Goal: Task Accomplishment & Management: Understand process/instructions

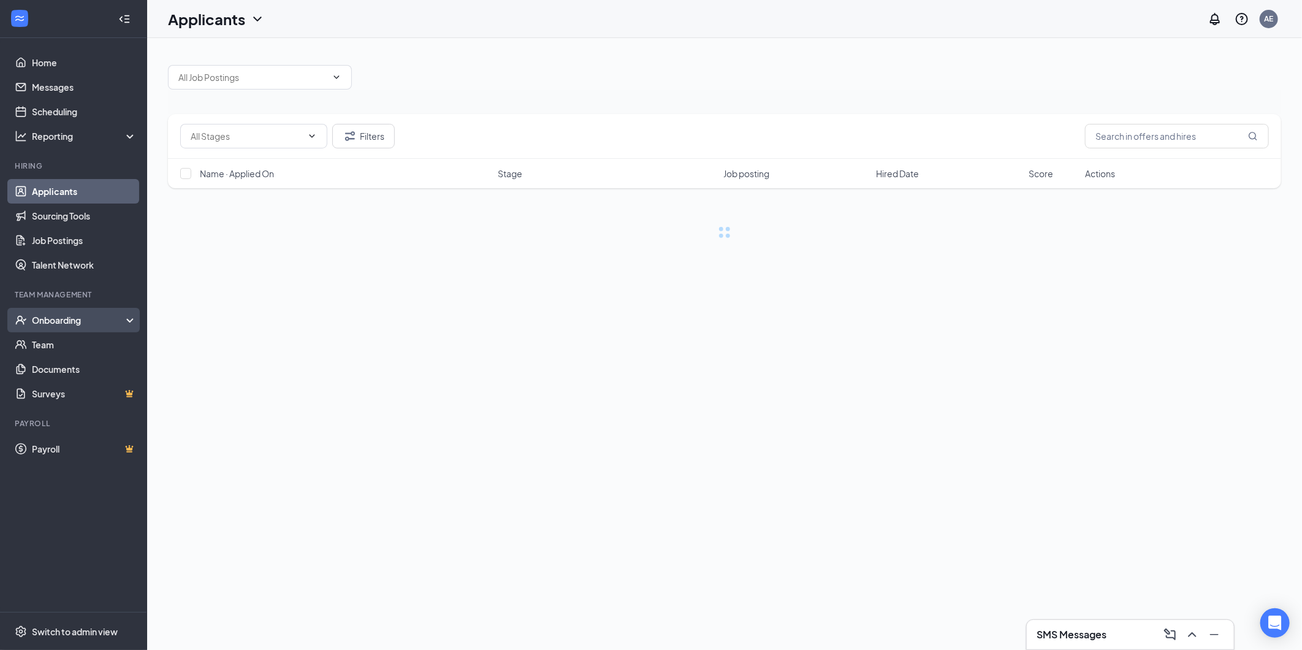
click at [37, 322] on div "Onboarding" at bounding box center [79, 320] width 94 height 12
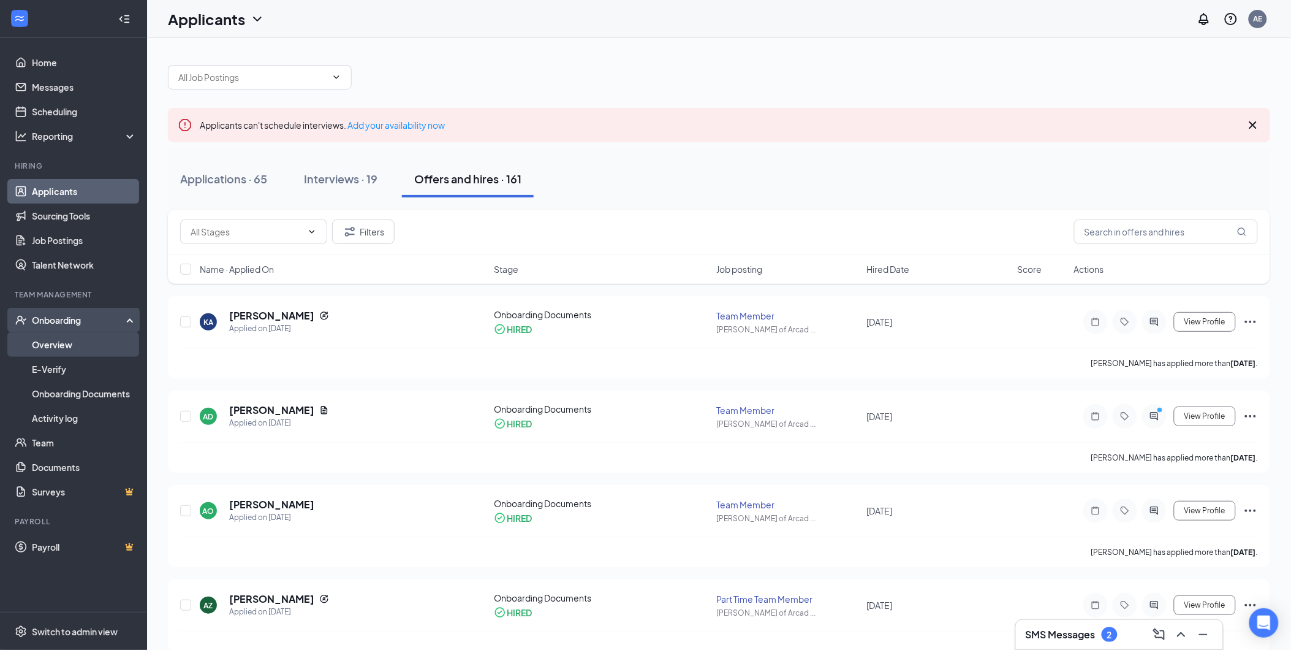
click at [51, 347] on link "Overview" at bounding box center [84, 344] width 105 height 25
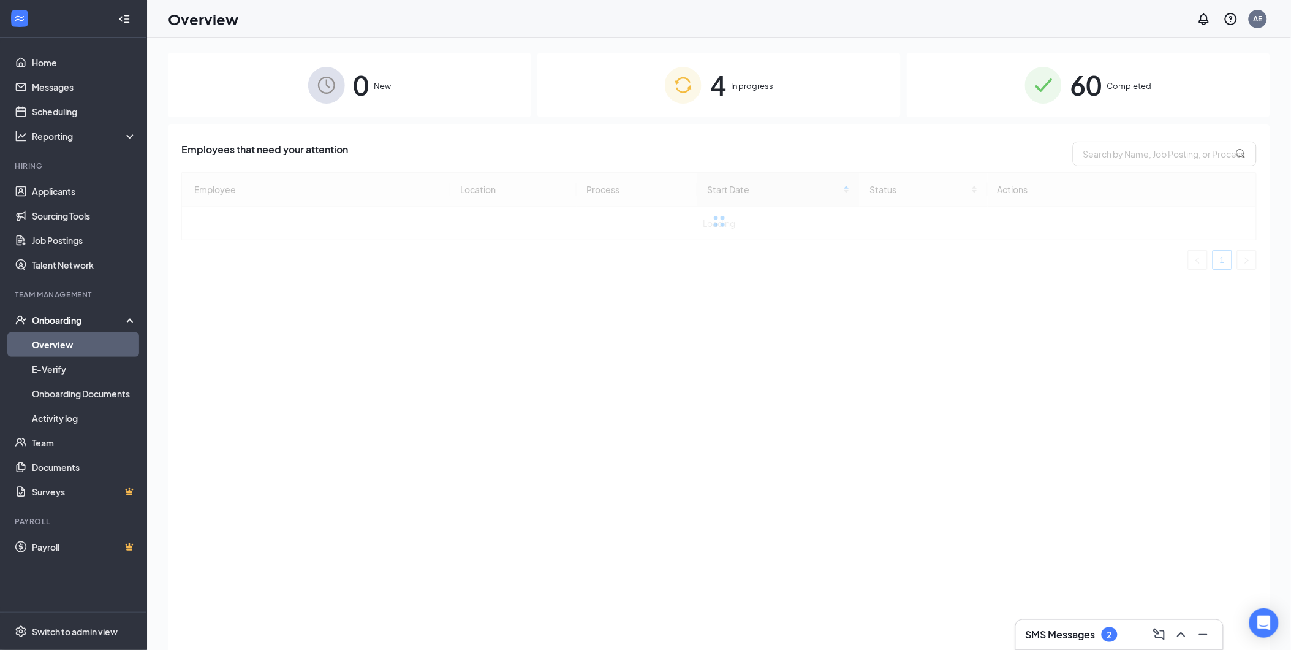
click at [787, 83] on div "4 In progress" at bounding box center [718, 85] width 363 height 64
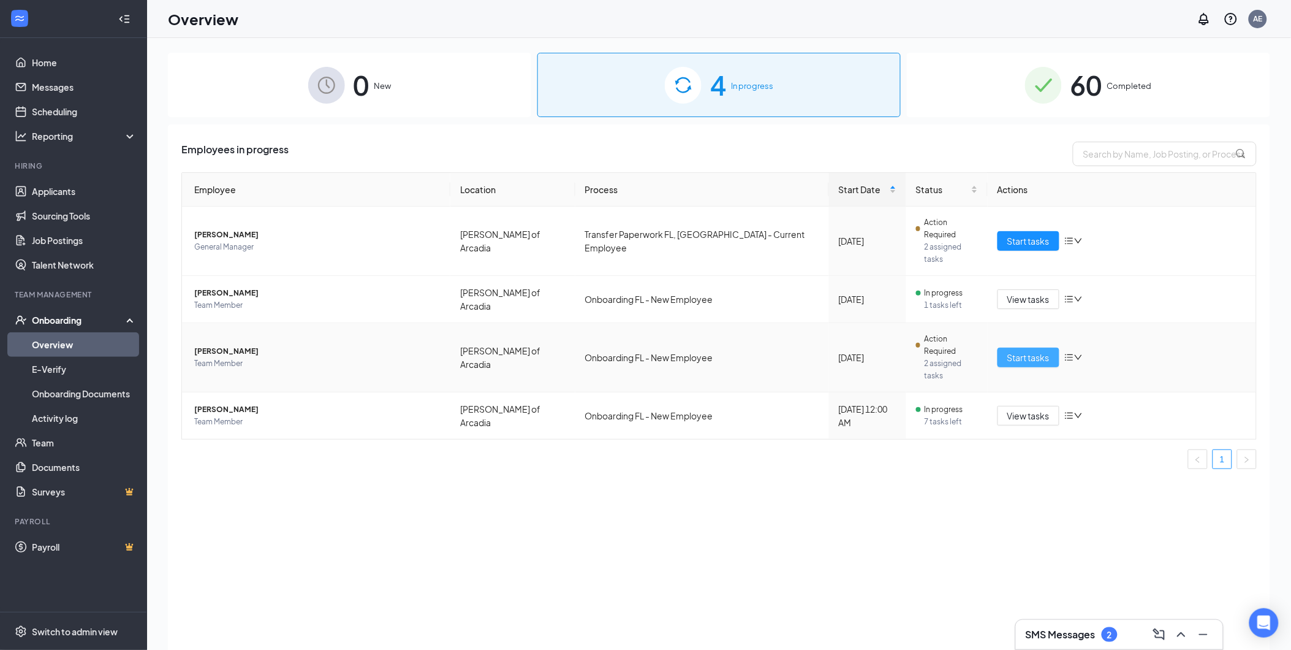
click at [1030, 351] on span "Start tasks" at bounding box center [1028, 357] width 42 height 13
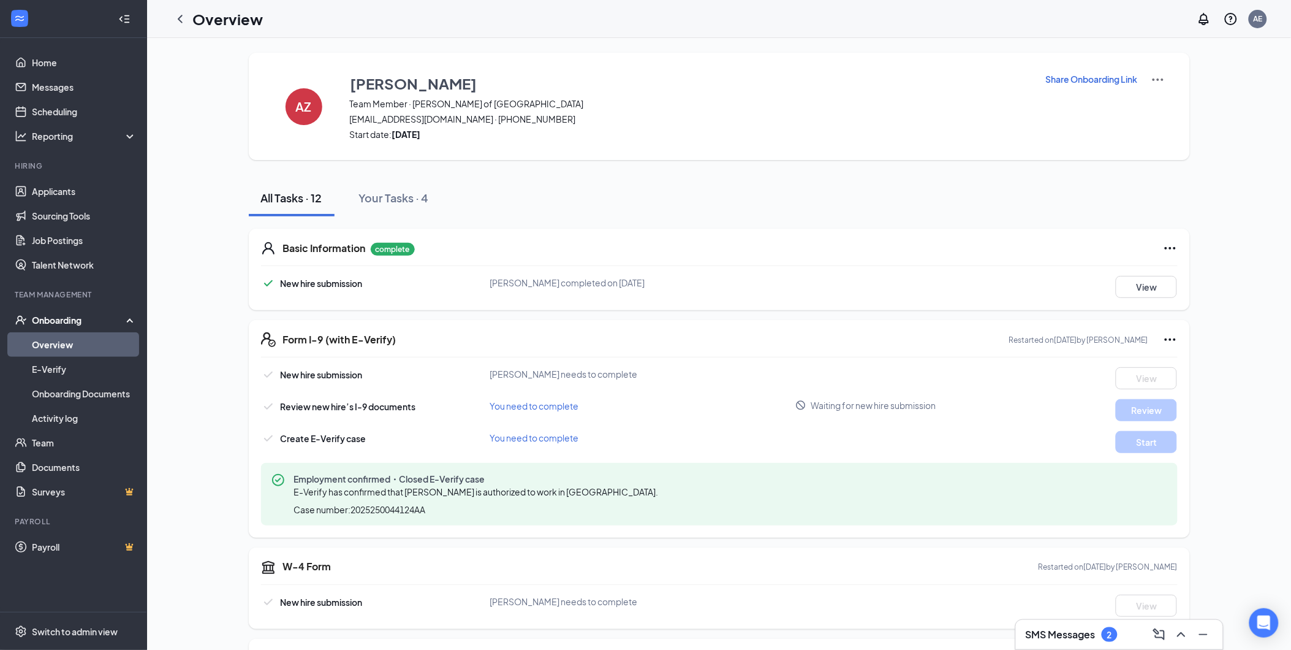
click at [1172, 334] on icon "Ellipses" at bounding box center [1170, 339] width 15 height 15
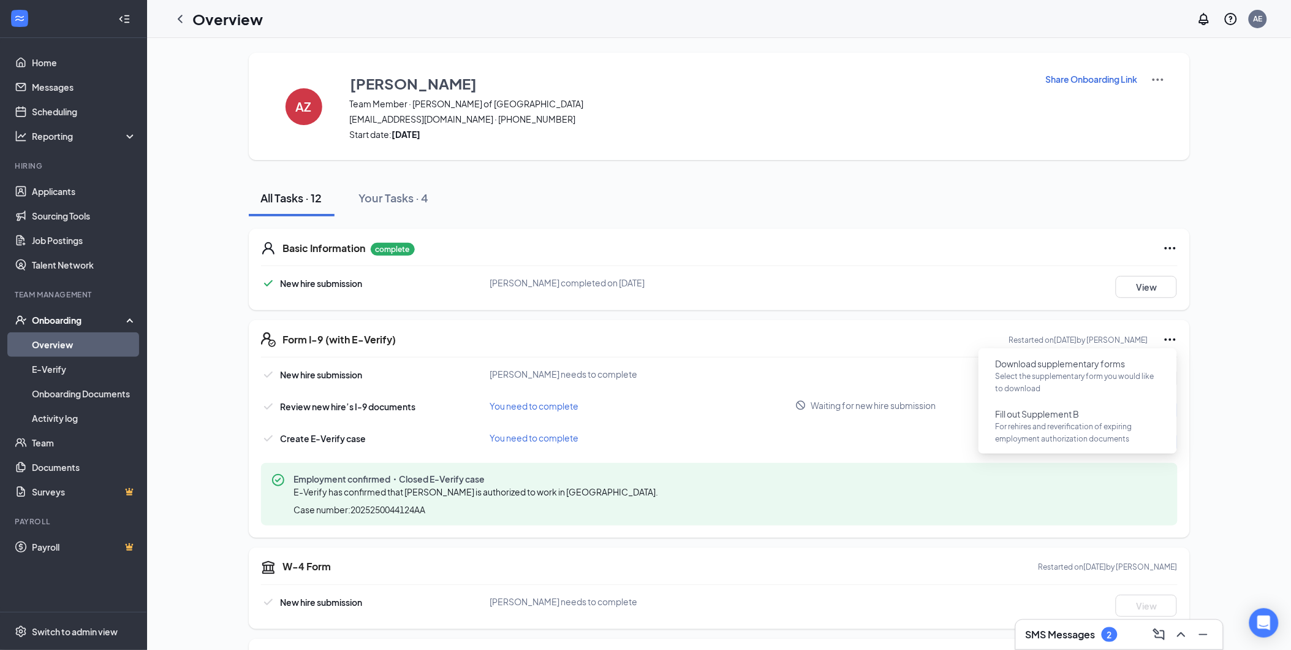
click at [891, 402] on span "Waiting for new hire submission" at bounding box center [873, 405] width 125 height 12
